Goal: Information Seeking & Learning: Learn about a topic

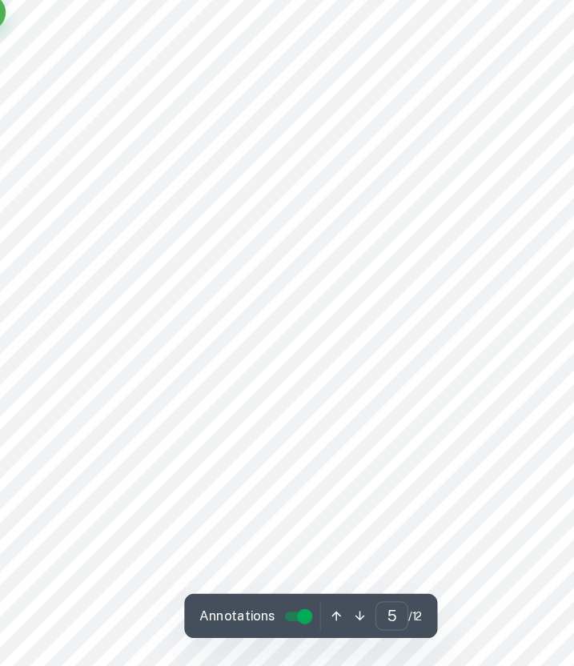
scroll to position [3467, 0]
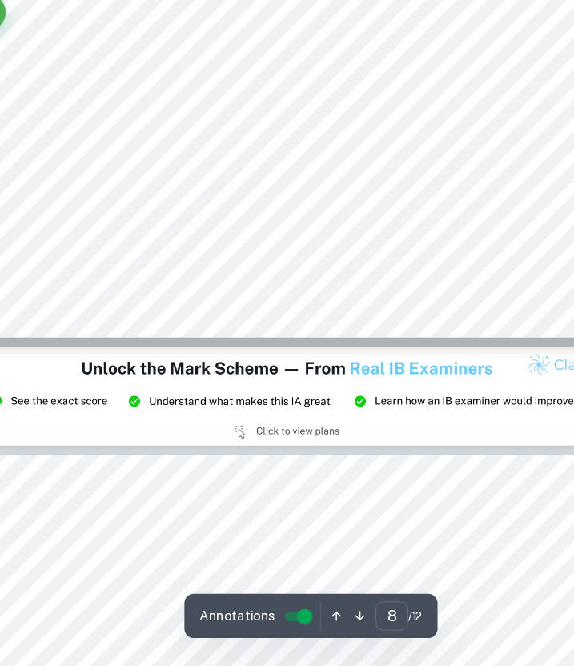
type input "9"
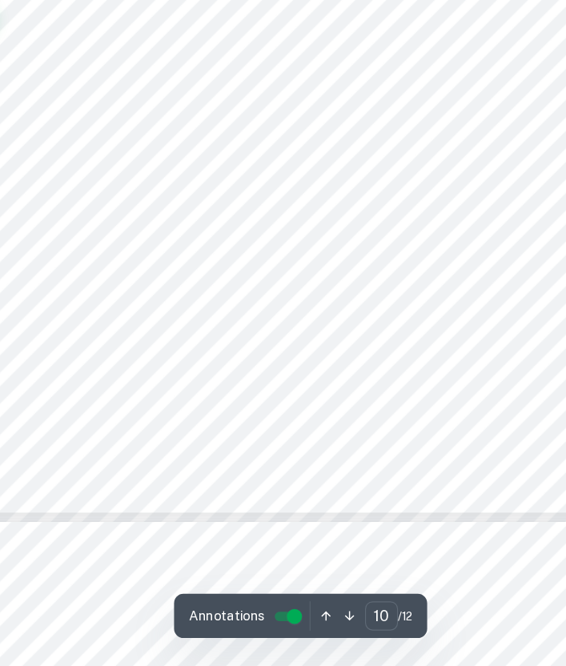
scroll to position [7734, 0]
